Goal: Transaction & Acquisition: Purchase product/service

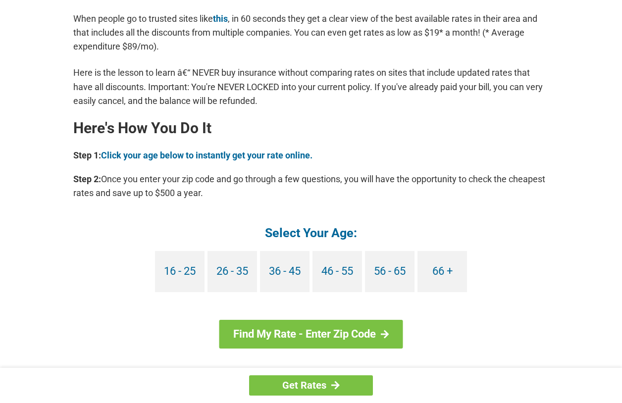
scroll to position [855, 0]
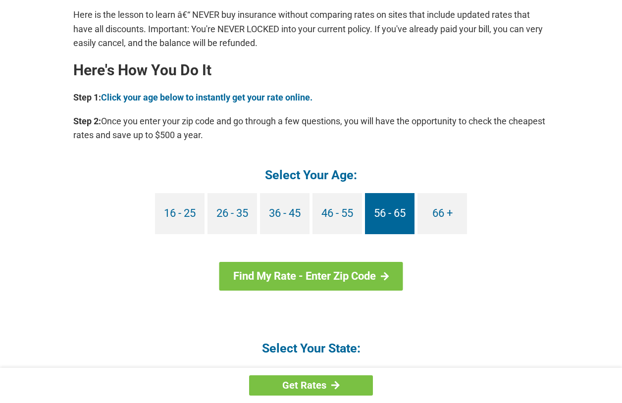
click at [398, 212] on link "56 - 65" at bounding box center [390, 213] width 50 height 41
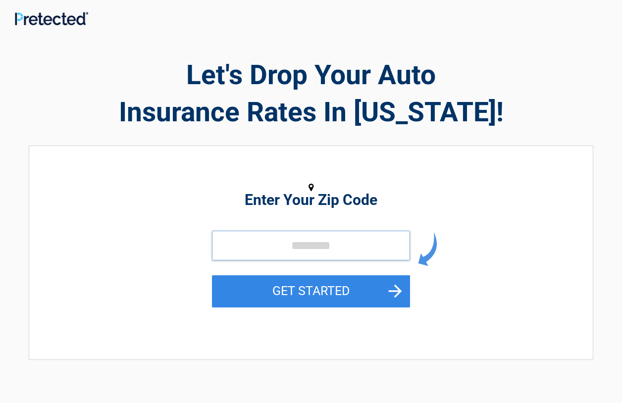
click at [276, 232] on input "tel" at bounding box center [311, 246] width 198 height 30
type input "*****"
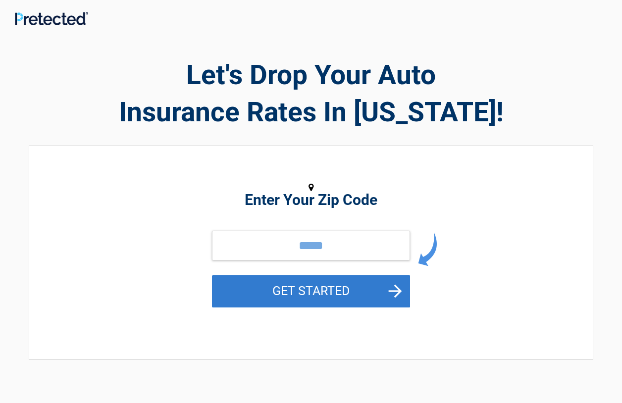
click at [310, 291] on button "GET STARTED" at bounding box center [311, 291] width 198 height 32
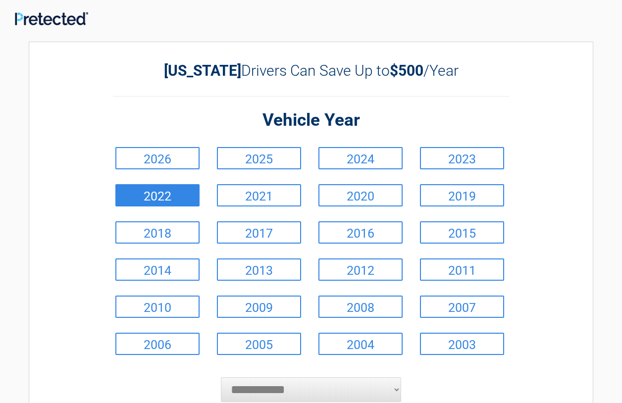
click at [158, 192] on link "2022" at bounding box center [157, 195] width 84 height 22
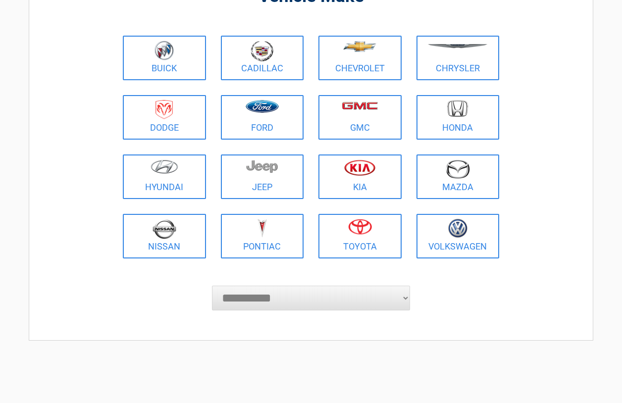
scroll to position [107, 0]
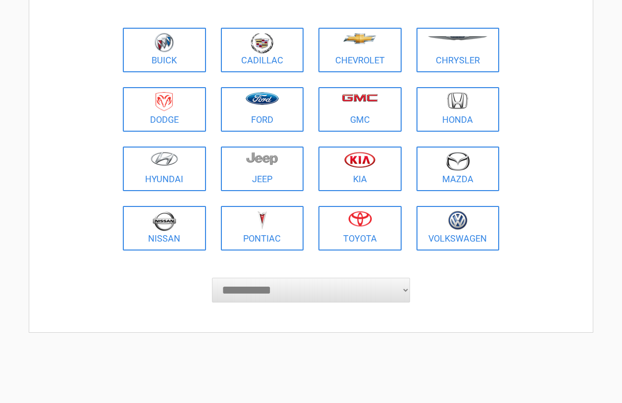
select select "*****"
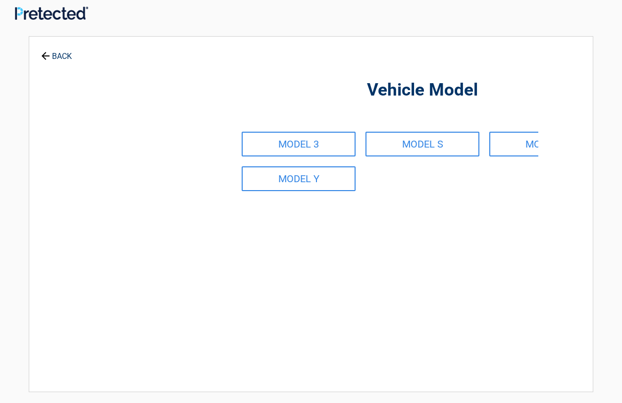
scroll to position [0, 0]
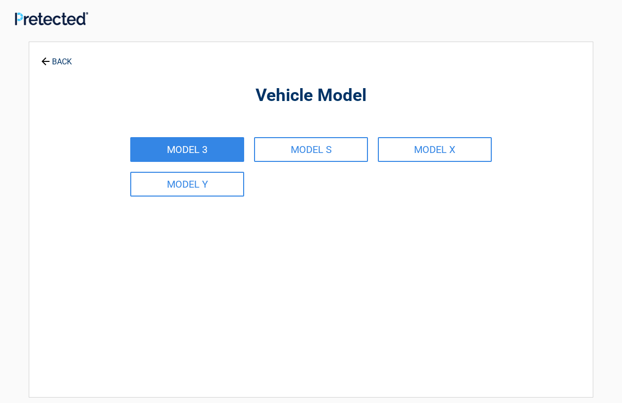
click at [198, 150] on link "MODEL 3" at bounding box center [187, 149] width 114 height 25
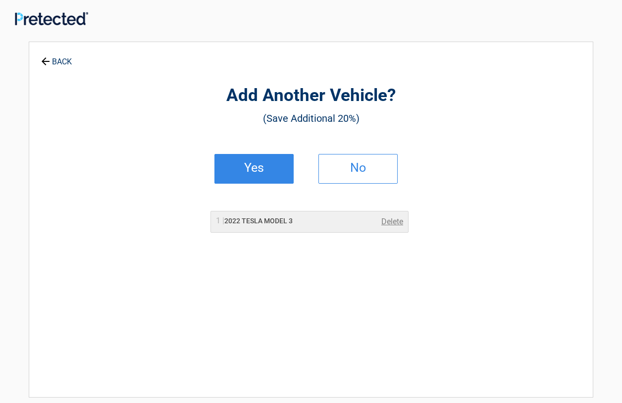
click at [272, 173] on link "Yes" at bounding box center [253, 169] width 79 height 30
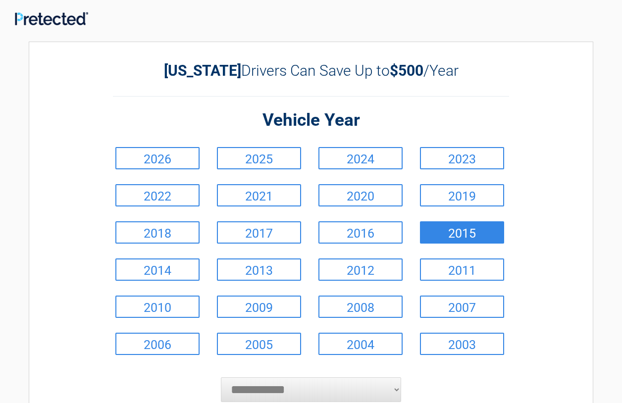
click at [472, 235] on link "2015" at bounding box center [462, 232] width 84 height 22
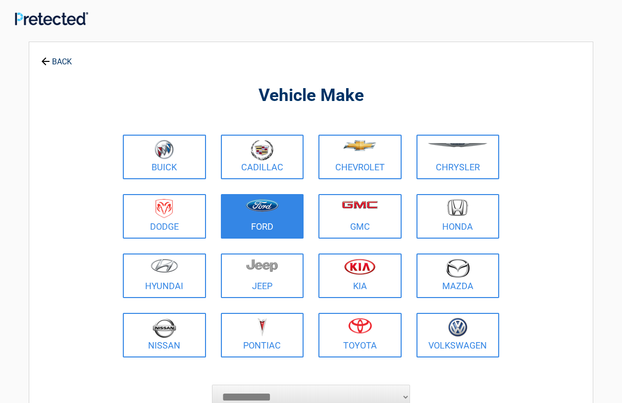
click at [264, 206] on img at bounding box center [262, 205] width 33 height 13
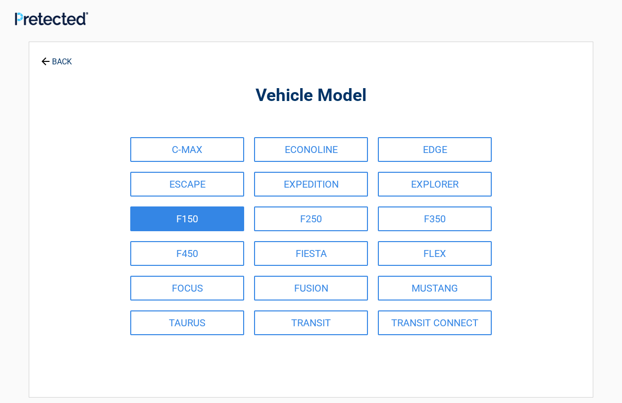
click at [196, 213] on link "F150" at bounding box center [187, 219] width 114 height 25
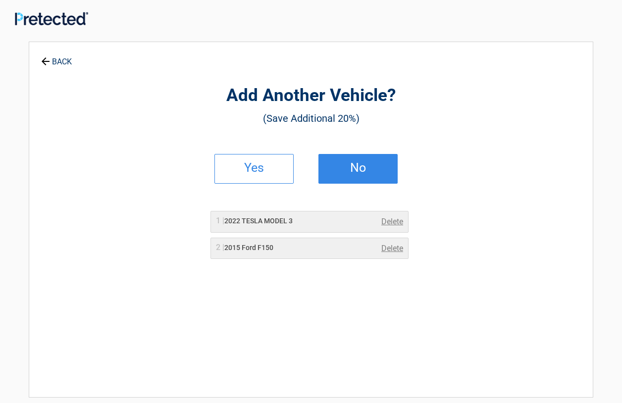
click at [365, 167] on h2 "No" at bounding box center [358, 167] width 58 height 7
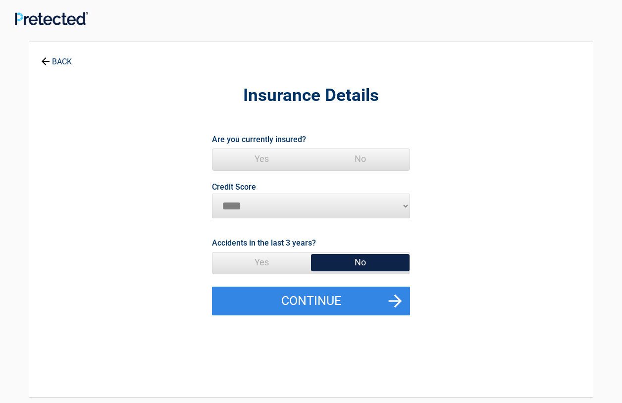
click at [267, 156] on span "Yes" at bounding box center [261, 159] width 99 height 20
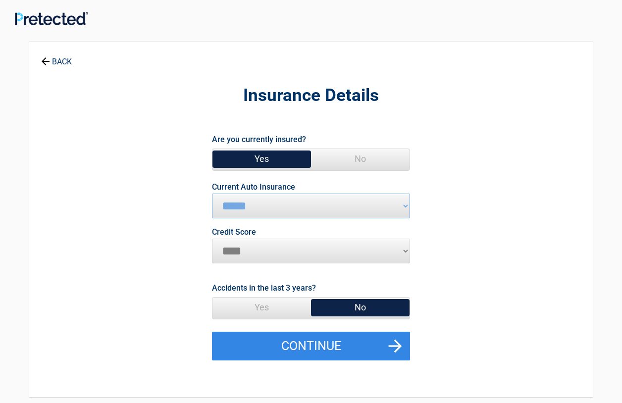
select select "*********"
click at [343, 309] on span "No" at bounding box center [360, 308] width 99 height 20
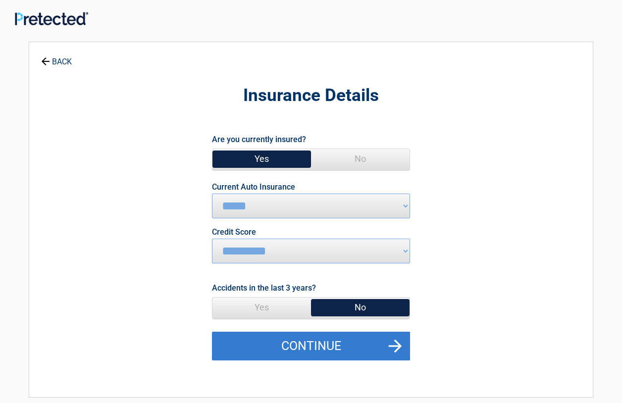
click at [332, 342] on button "Continue" at bounding box center [311, 346] width 198 height 29
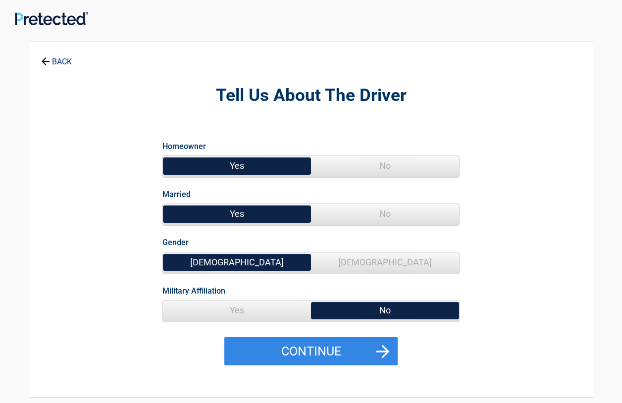
click at [391, 213] on span "No" at bounding box center [385, 214] width 148 height 20
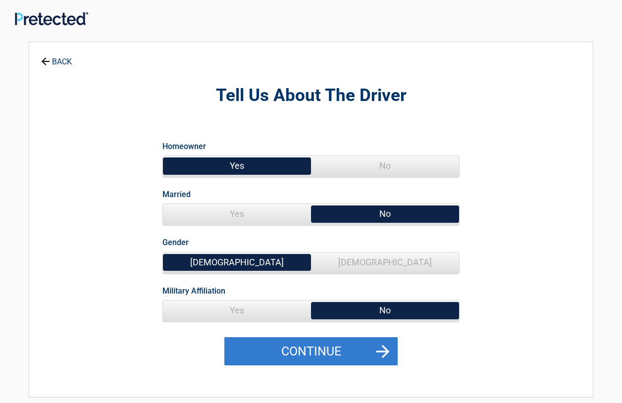
click at [337, 352] on button "Continue" at bounding box center [310, 351] width 173 height 29
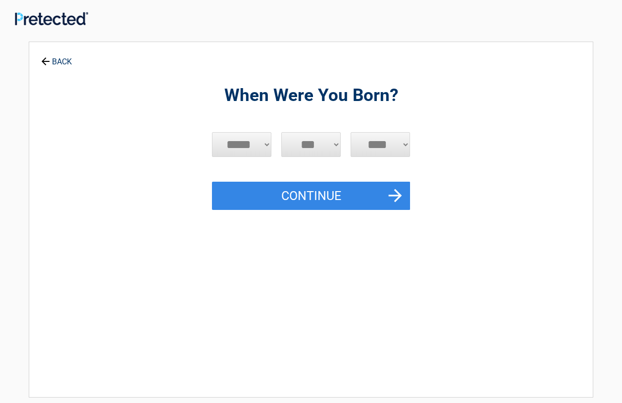
select select "*"
select select "**"
select select "****"
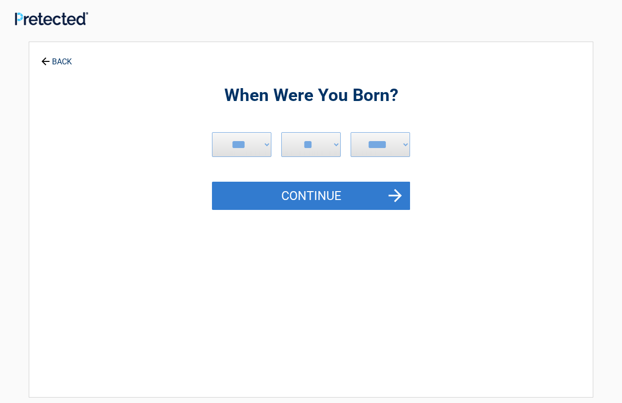
click at [328, 198] on button "Continue" at bounding box center [311, 196] width 198 height 29
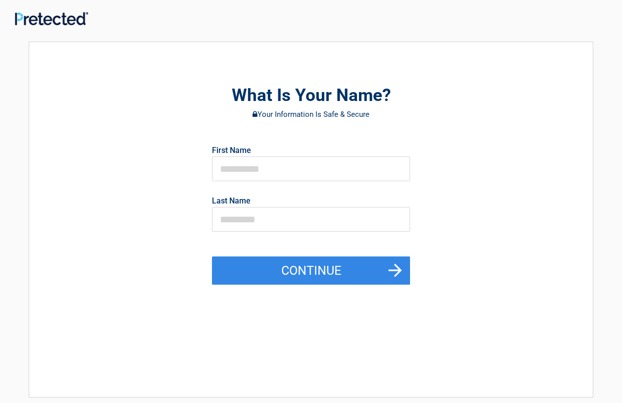
click at [305, 183] on div "First Name Last Name" at bounding box center [311, 193] width 208 height 101
click at [294, 173] on input "text" at bounding box center [311, 169] width 198 height 25
